Goal: Information Seeking & Learning: Learn about a topic

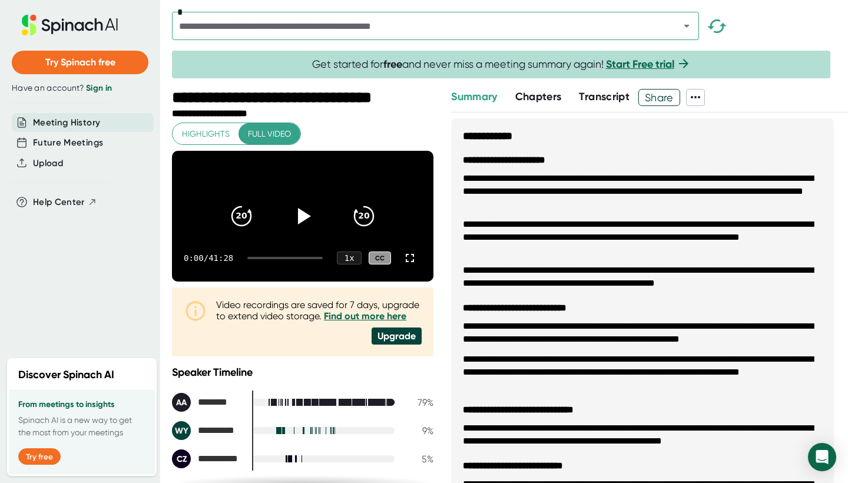
click at [376, 105] on div "Chapters" at bounding box center [547, 97] width 64 height 17
click at [376, 95] on span "Chapters" at bounding box center [538, 96] width 47 height 13
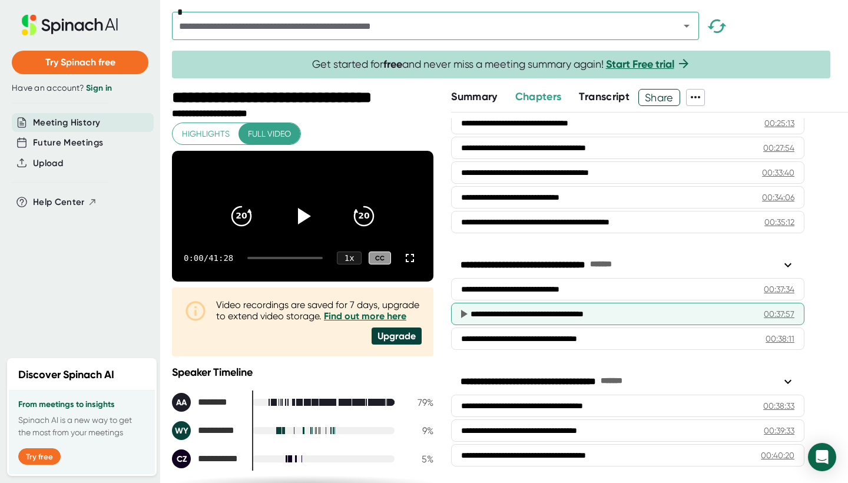
scroll to position [516, 0]
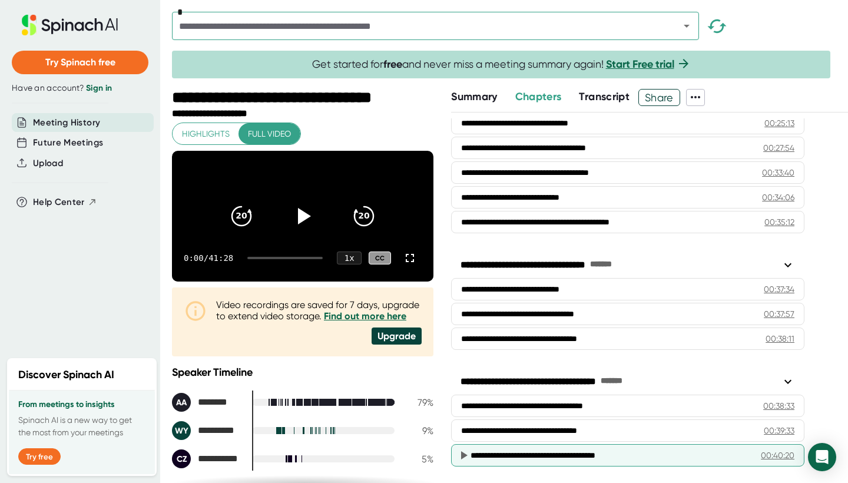
click at [376, 433] on div "**********" at bounding box center [611, 455] width 281 height 12
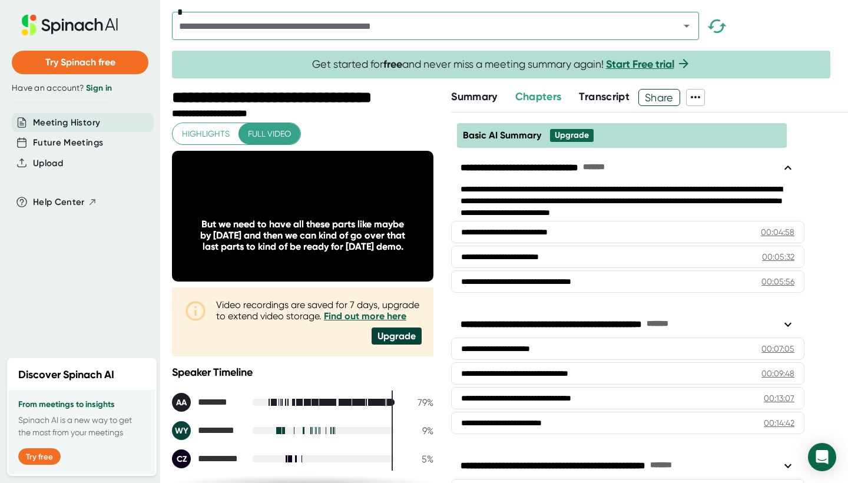
scroll to position [0, 0]
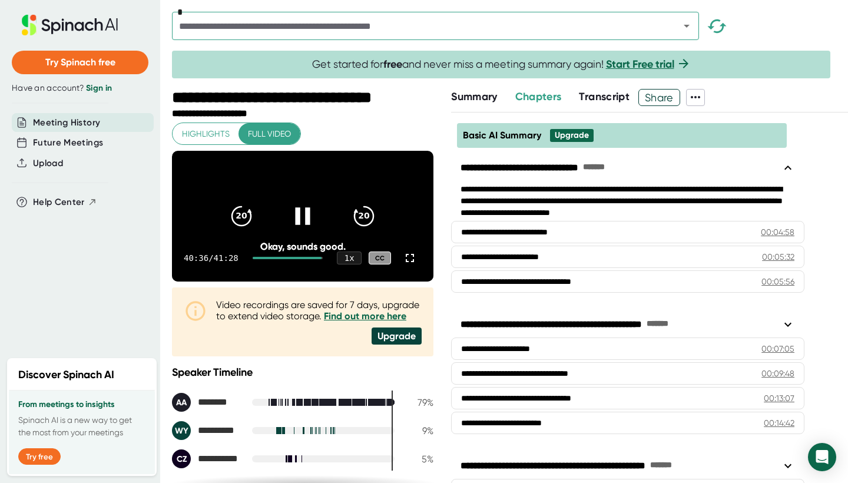
click at [301, 227] on icon at bounding box center [302, 215] width 29 height 29
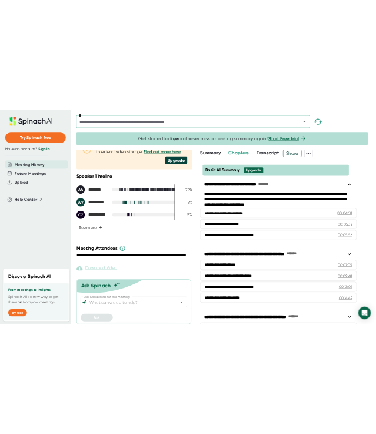
scroll to position [224, 0]
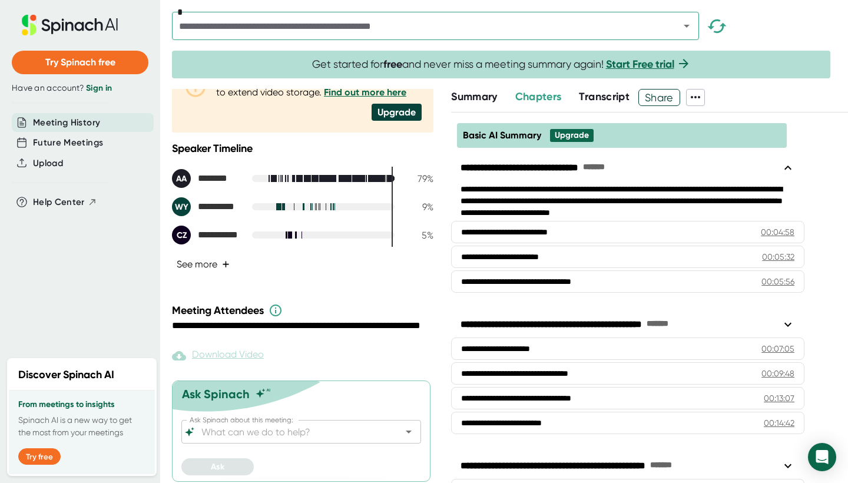
click at [198, 274] on button "See more +" at bounding box center [203, 264] width 62 height 21
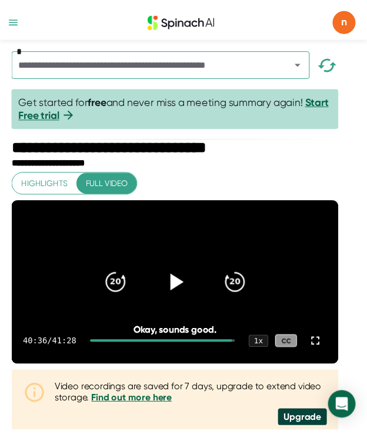
scroll to position [0, 0]
